Goal: Transaction & Acquisition: Download file/media

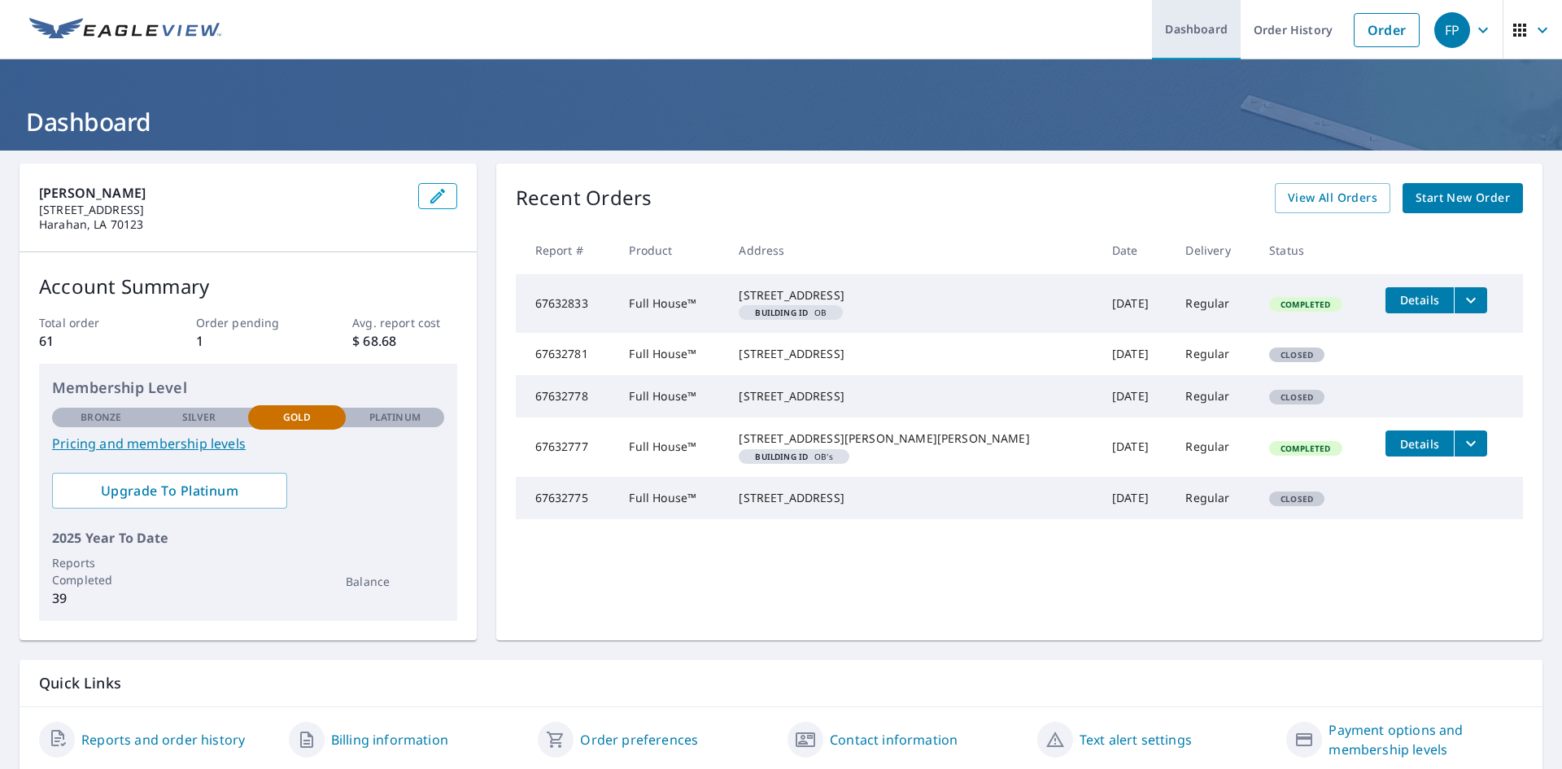
click at [1154, 28] on link "Dashboard" at bounding box center [1196, 29] width 89 height 59
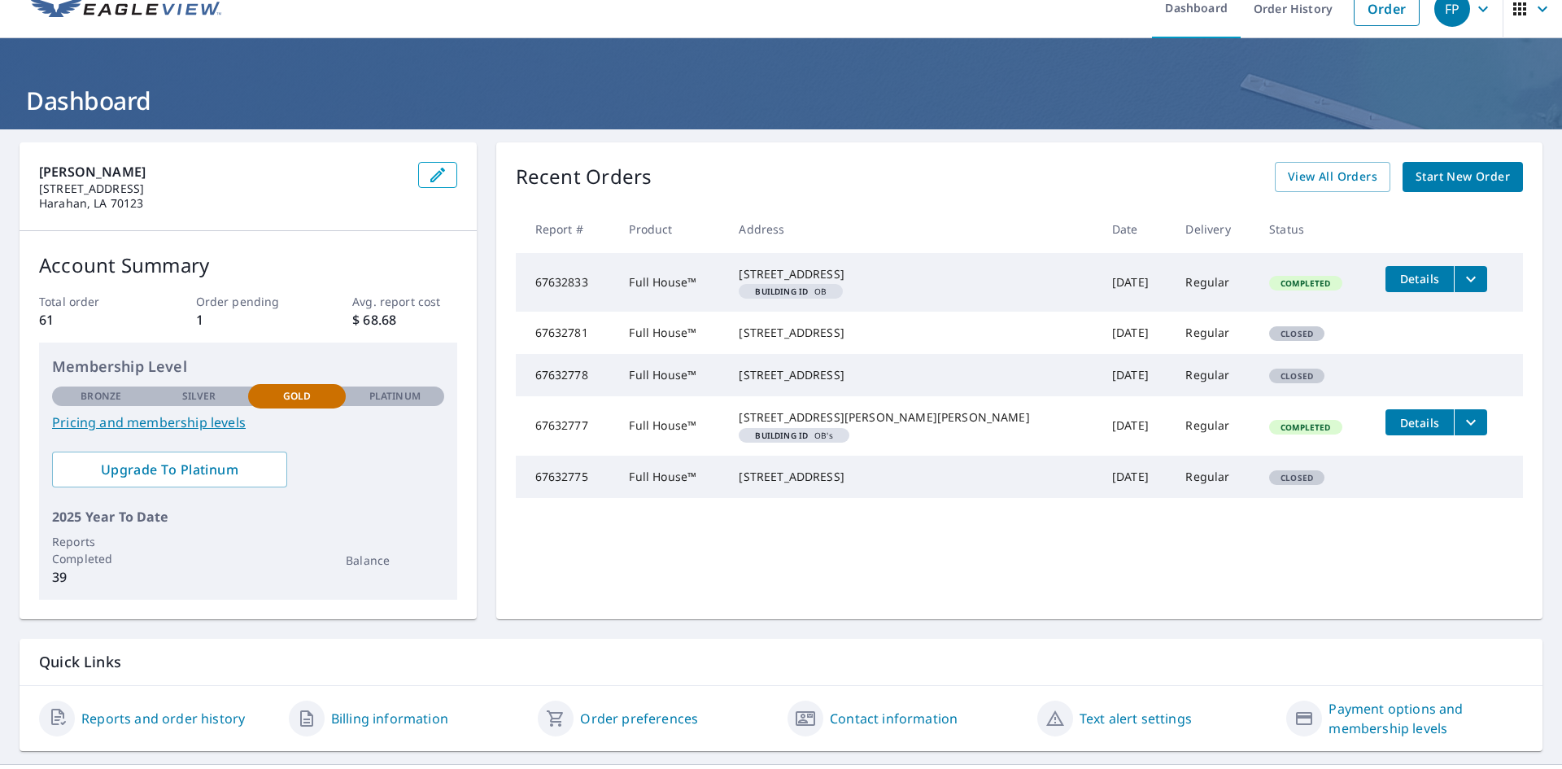
scroll to position [58, 0]
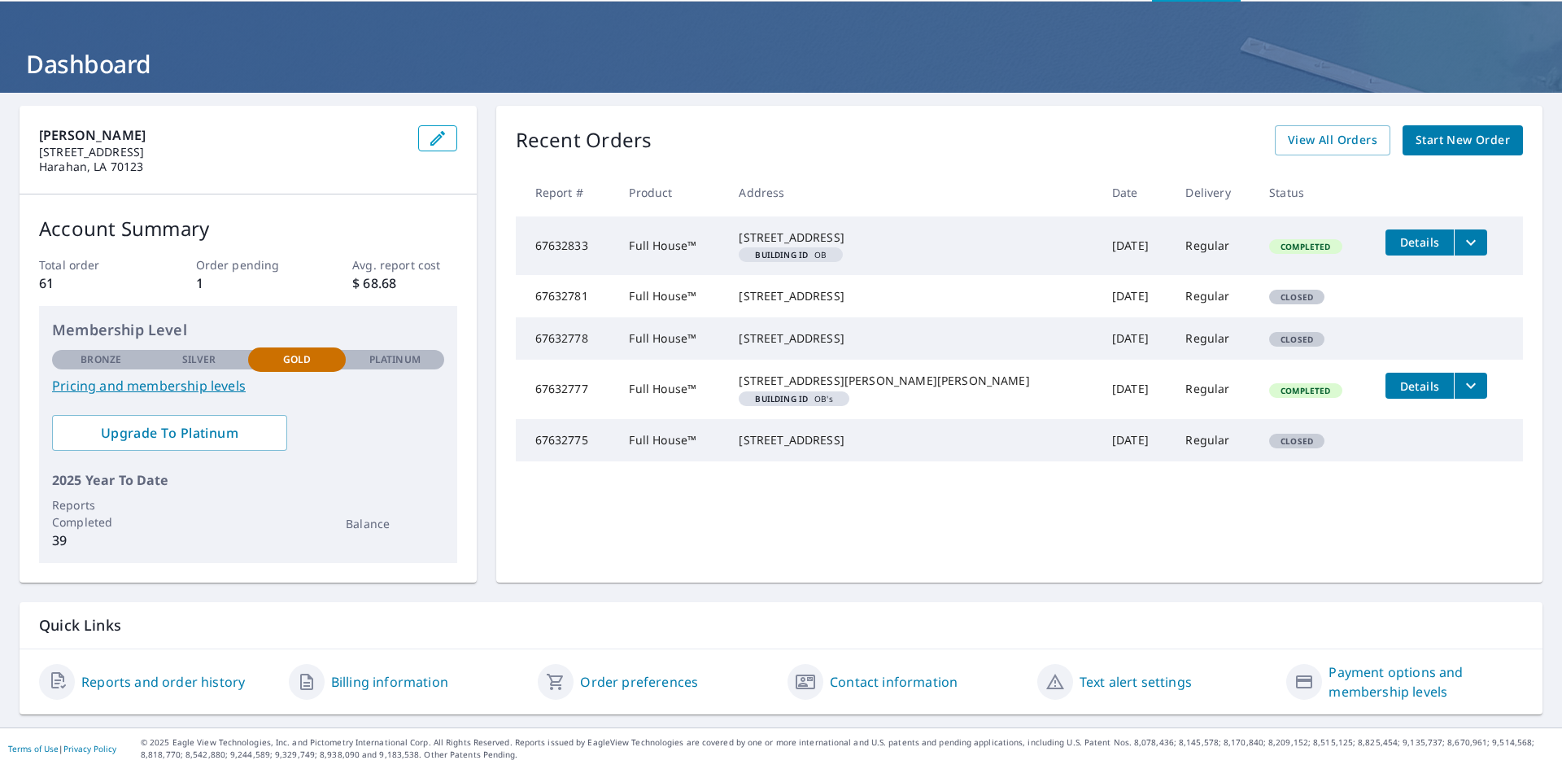
click at [138, 683] on link "Reports and order history" at bounding box center [163, 682] width 164 height 20
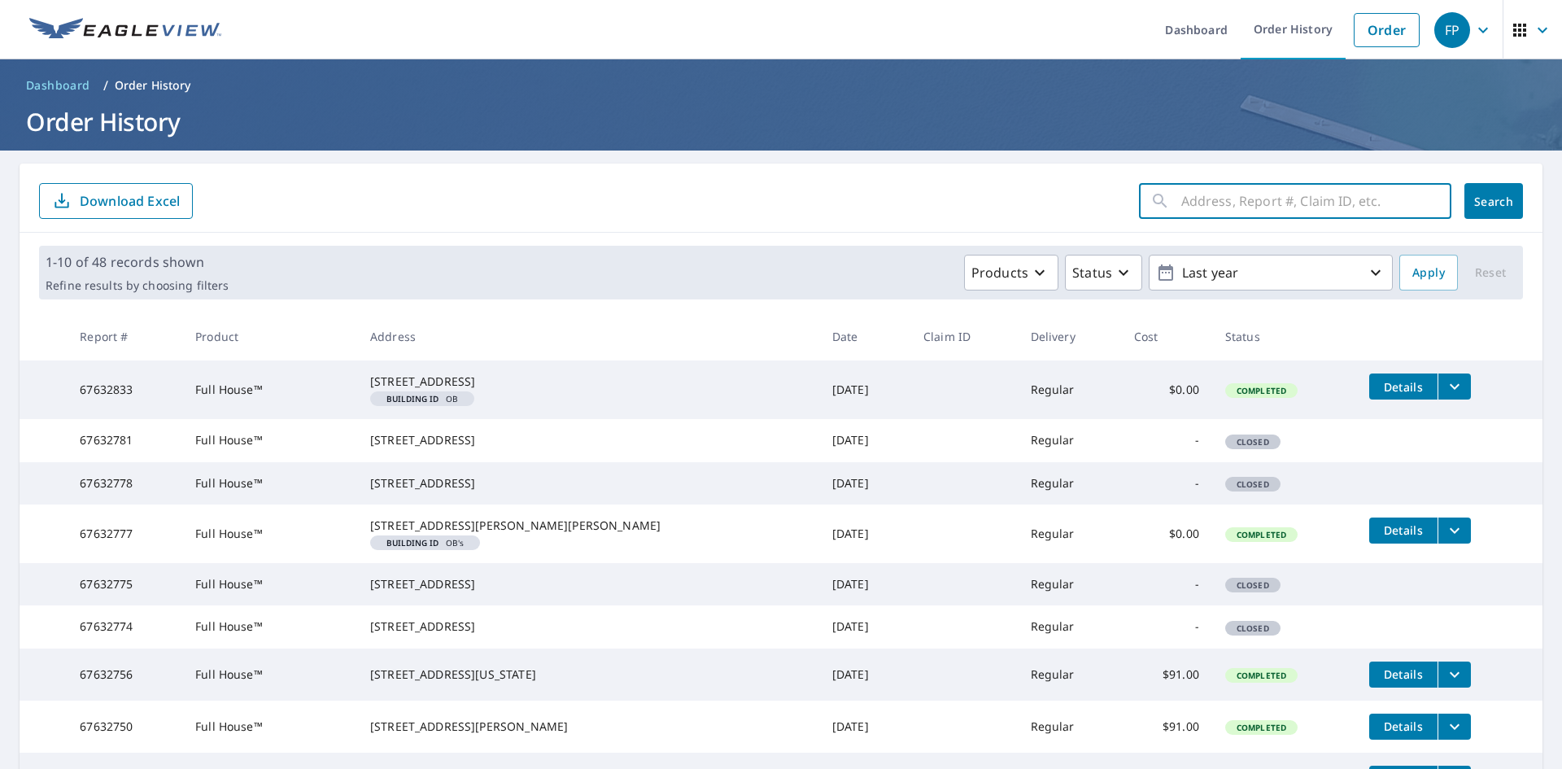
click at [1212, 201] on input "text" at bounding box center [1316, 201] width 270 height 46
type input "27306"
click button "Search" at bounding box center [1493, 201] width 59 height 36
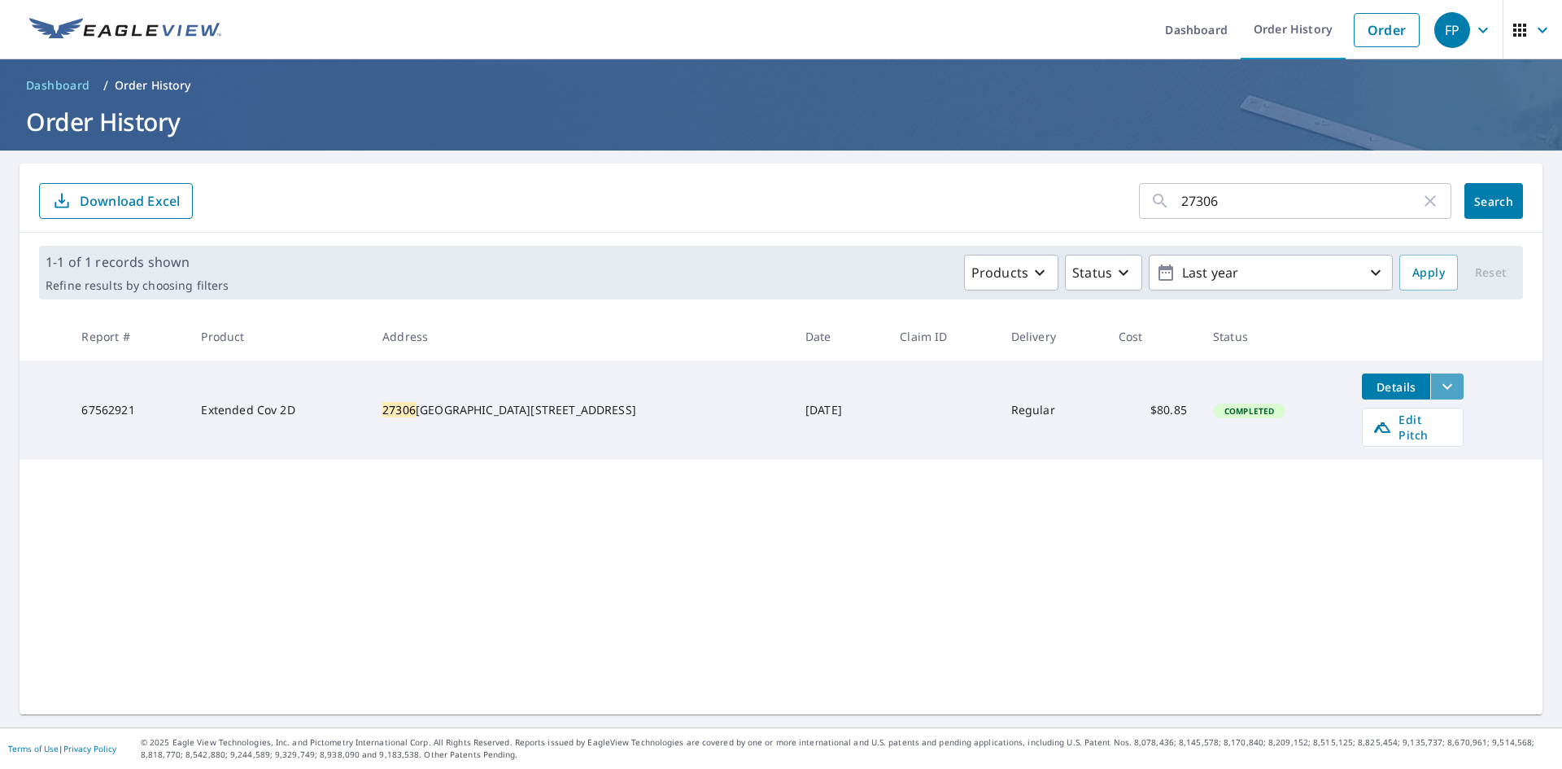
click at [1438, 389] on icon "filesDropdownBtn-67562921" at bounding box center [1448, 387] width 20 height 20
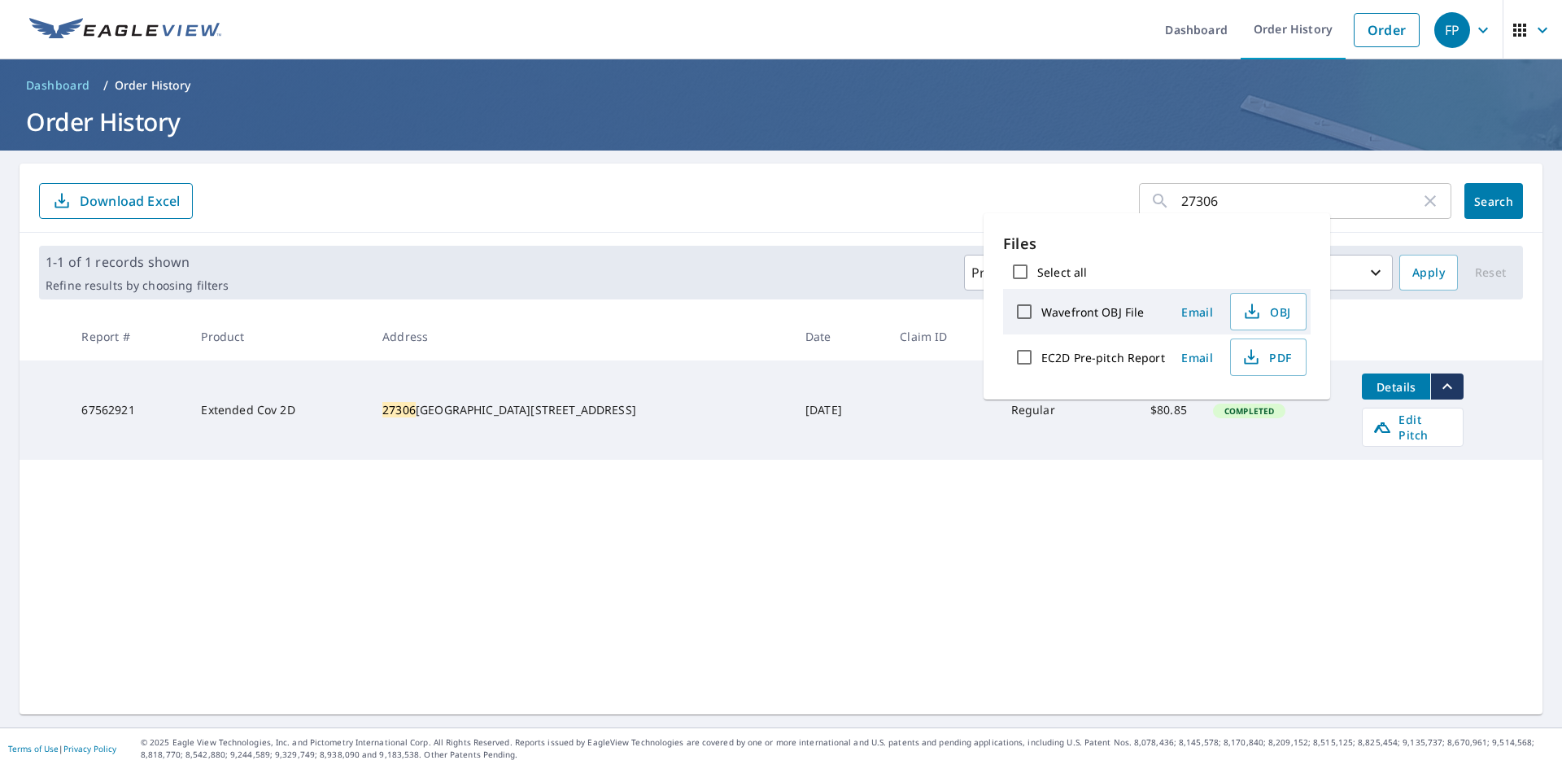
click at [792, 428] on td "[DATE]" at bounding box center [839, 409] width 94 height 99
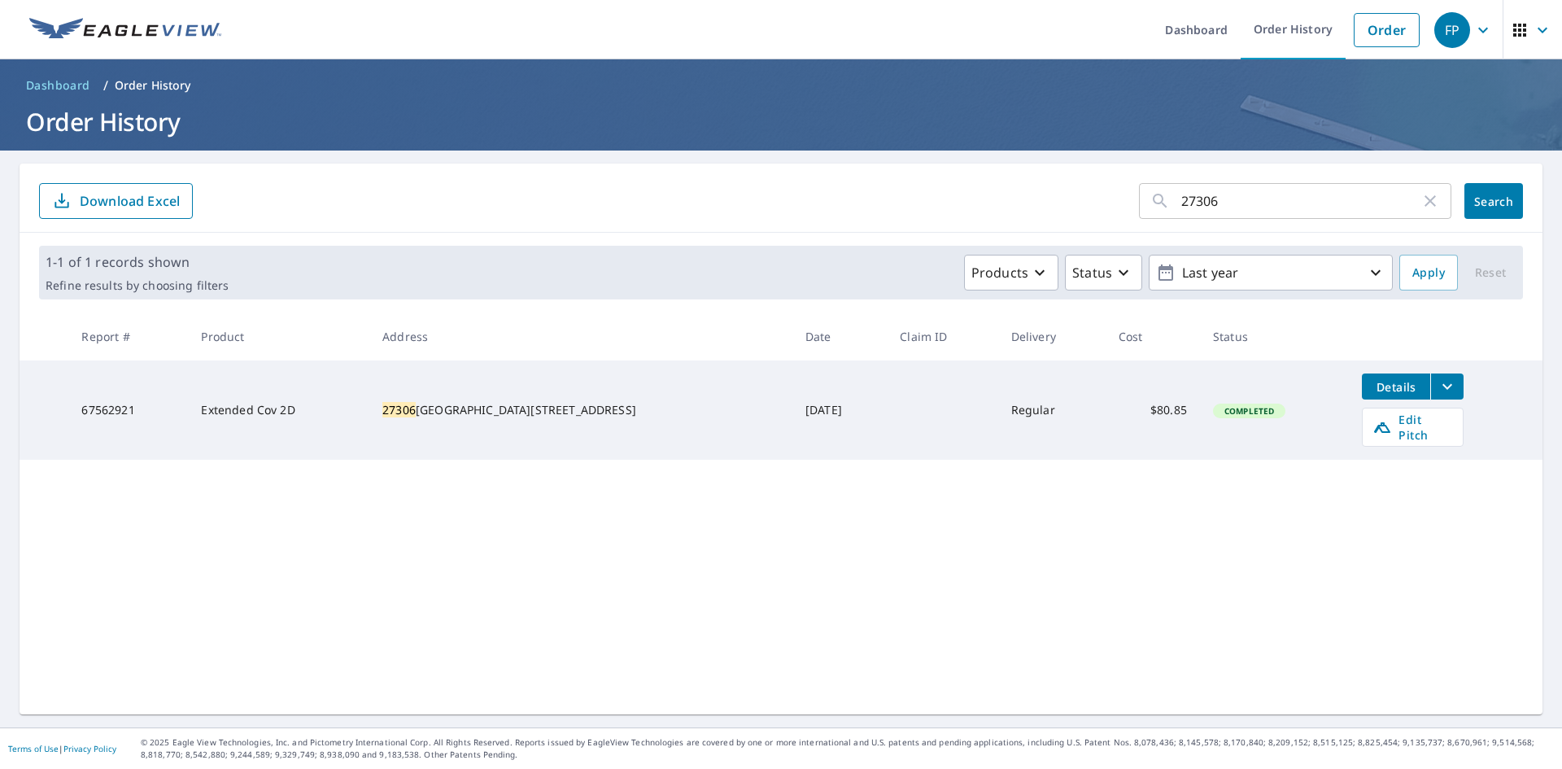
click at [998, 414] on td "Regular" at bounding box center [1051, 409] width 107 height 99
click at [556, 402] on div "[STREET_ADDRESS]" at bounding box center [580, 410] width 397 height 16
click at [1372, 382] on span "Details" at bounding box center [1396, 386] width 49 height 15
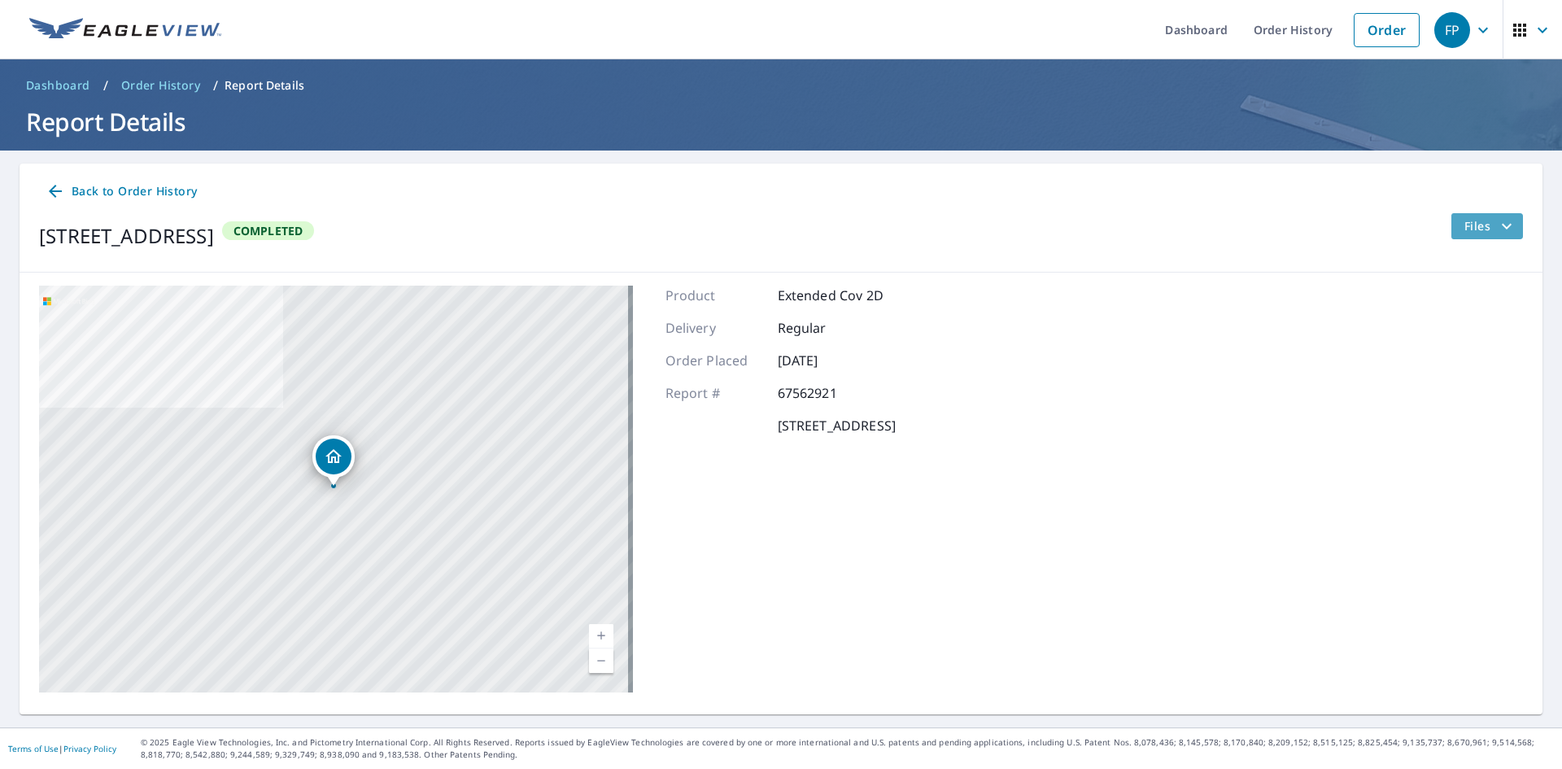
click at [1465, 221] on span "Files" at bounding box center [1490, 226] width 52 height 20
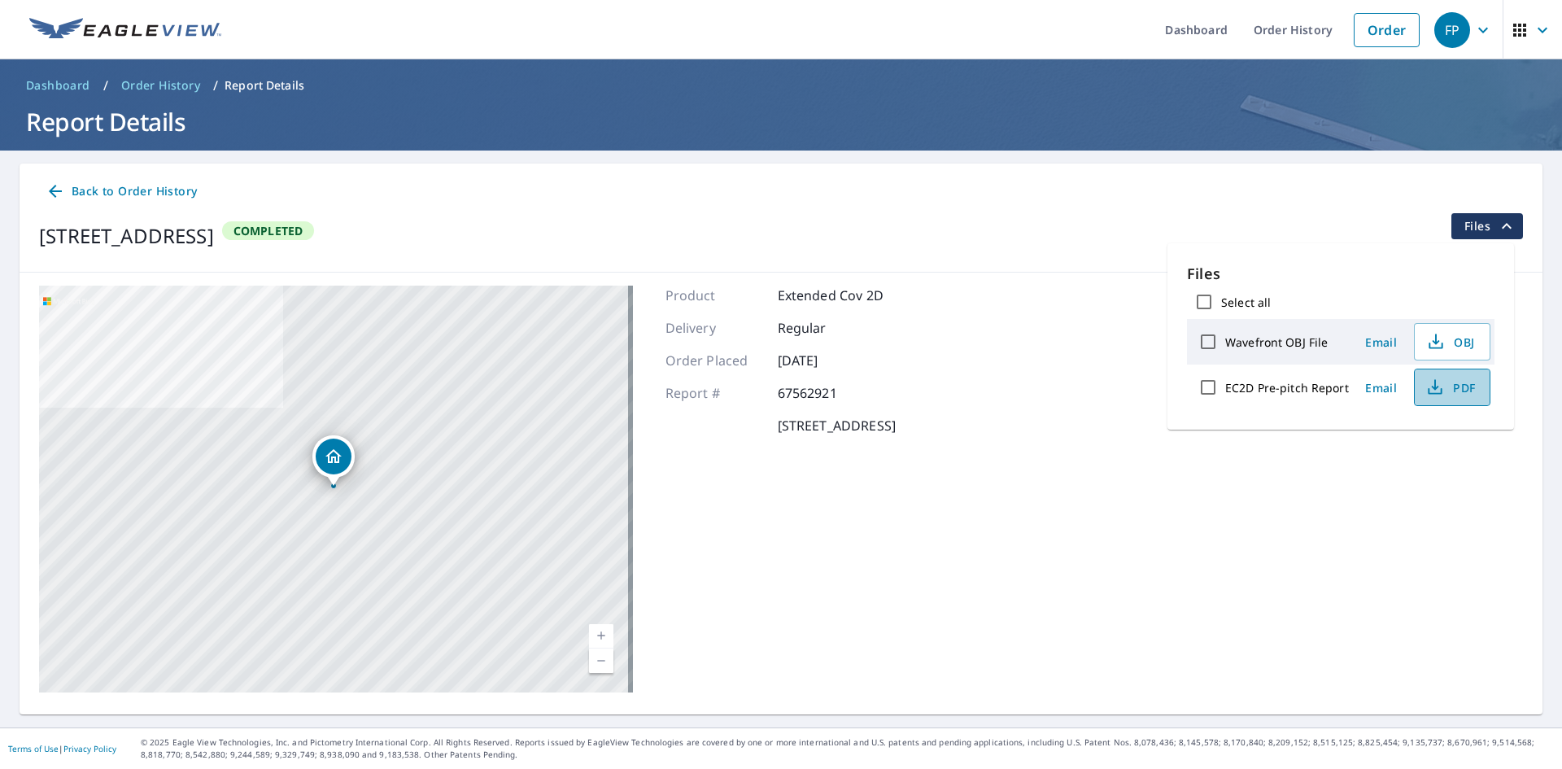
click at [1447, 388] on span "PDF" at bounding box center [1451, 387] width 52 height 20
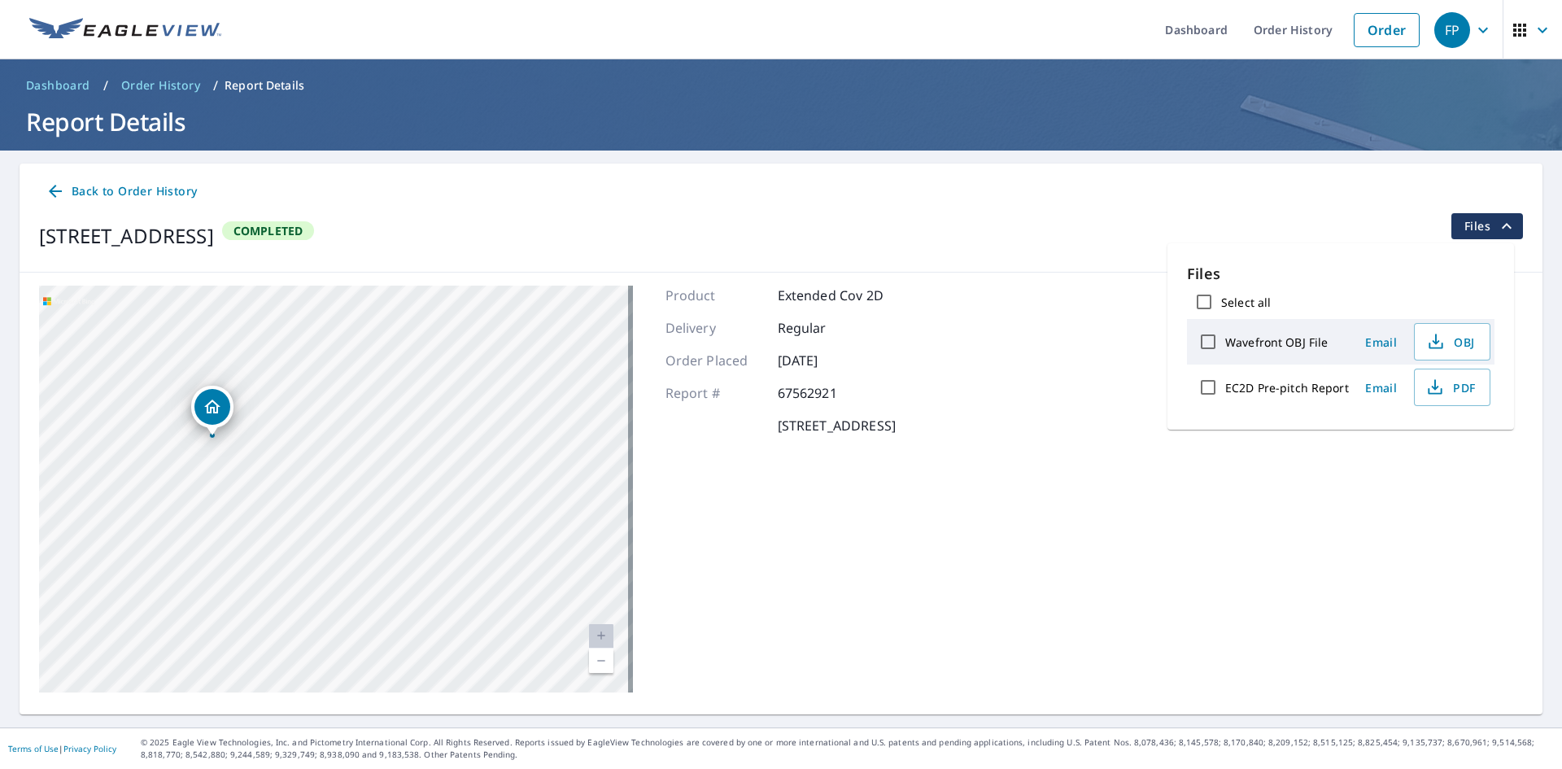
drag, startPoint x: 255, startPoint y: 479, endPoint x: 377, endPoint y: 513, distance: 126.7
click at [377, 513] on div "[STREET_ADDRESS]" at bounding box center [336, 489] width 594 height 407
drag, startPoint x: 41, startPoint y: 234, endPoint x: 233, endPoint y: 243, distance: 193.0
click at [214, 243] on div "[STREET_ADDRESS]" at bounding box center [126, 235] width 175 height 29
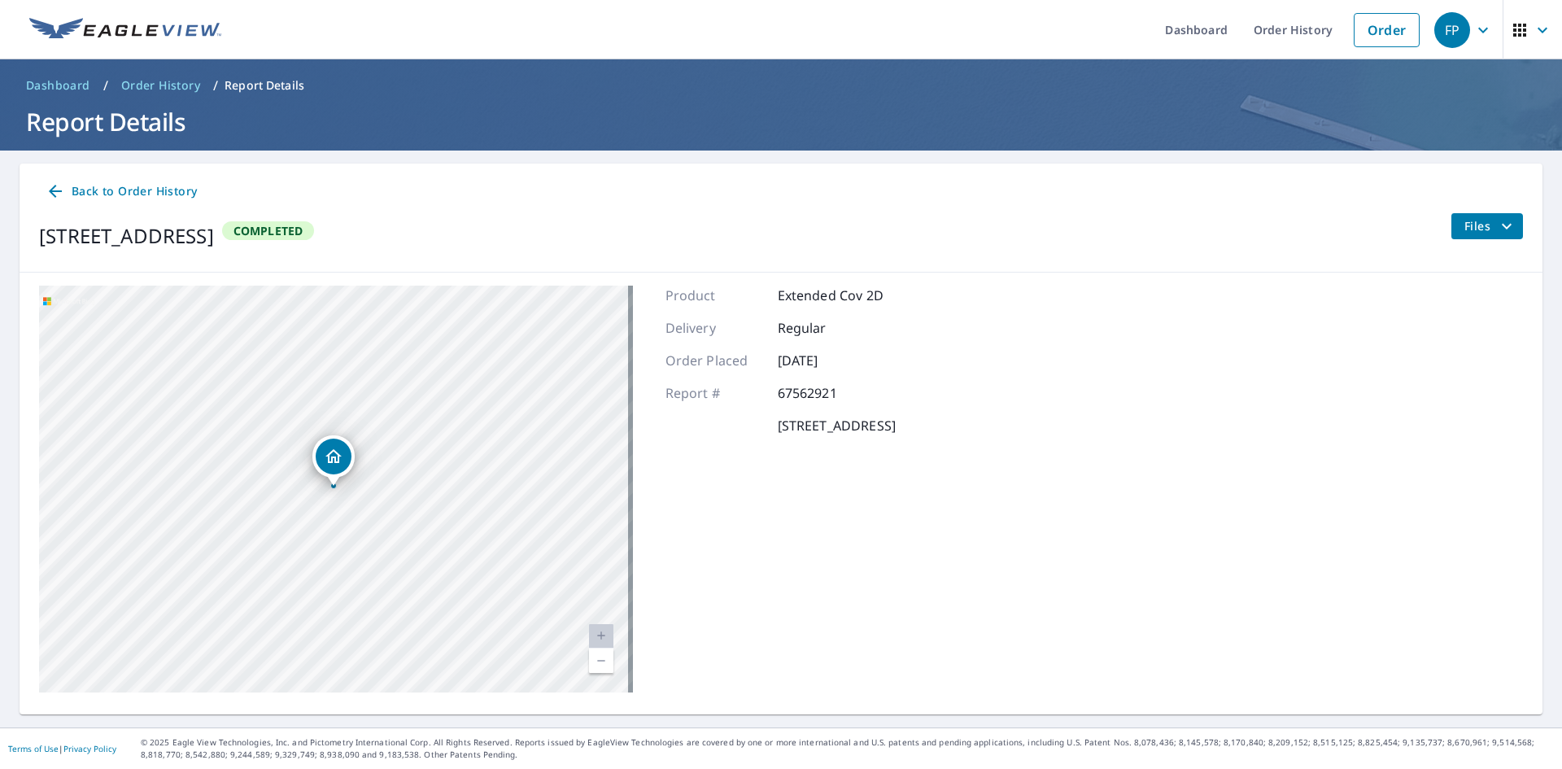
copy div "[STREET_ADDRESS]"
